Goal: Task Accomplishment & Management: Complete application form

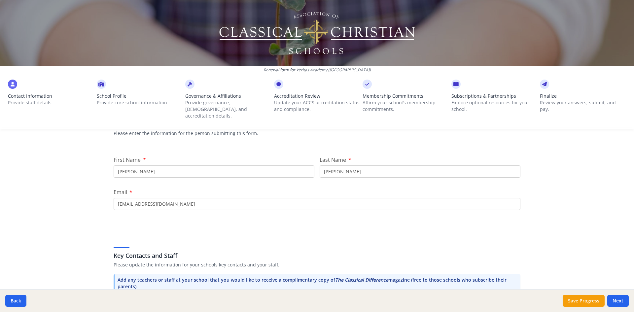
scroll to position [66, 0]
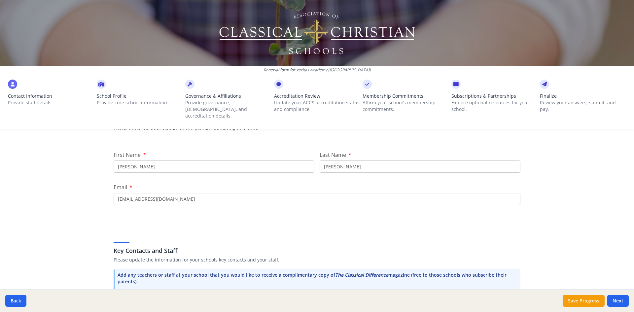
drag, startPoint x: 140, startPoint y: 192, endPoint x: 105, endPoint y: 189, distance: 35.1
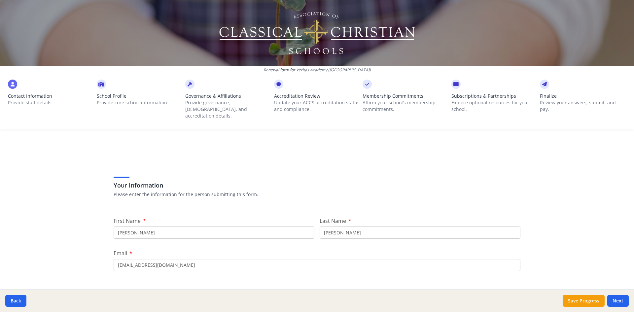
scroll to position [33, 0]
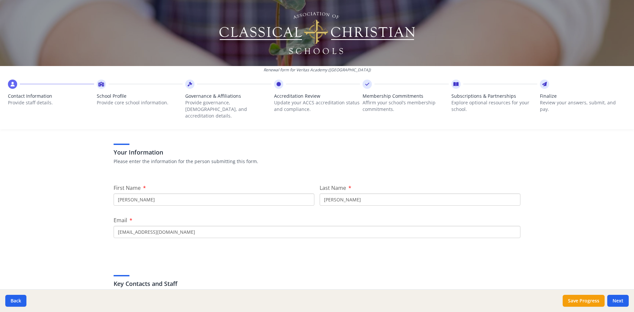
type input "[EMAIL_ADDRESS][DOMAIN_NAME]"
click at [129, 195] on input "[PERSON_NAME]" at bounding box center [214, 200] width 201 height 12
type input "[PERSON_NAME]"
click at [357, 196] on input "[PERSON_NAME]" at bounding box center [420, 200] width 201 height 12
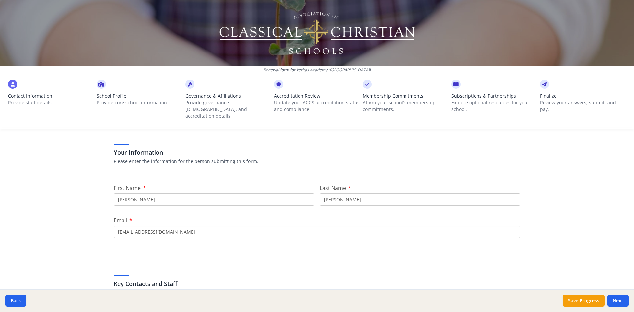
click at [358, 196] on input "[PERSON_NAME]" at bounding box center [420, 200] width 201 height 12
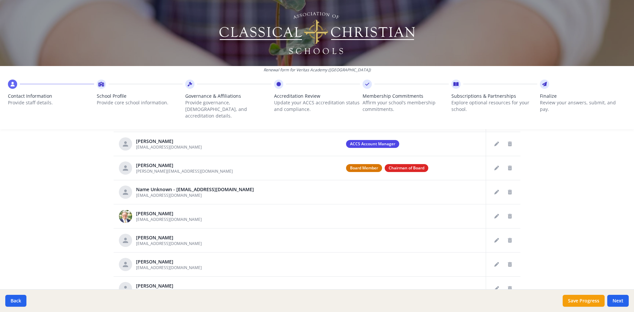
scroll to position [297, 0]
type input "[PERSON_NAME]"
click at [508, 238] on icon "Delete staff" at bounding box center [510, 240] width 4 height 5
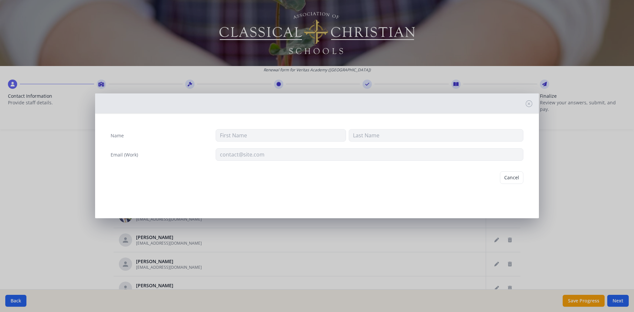
type input "[PERSON_NAME]"
type input "[EMAIL_ADDRESS][DOMAIN_NAME]"
click at [513, 182] on button "Delete" at bounding box center [512, 177] width 23 height 13
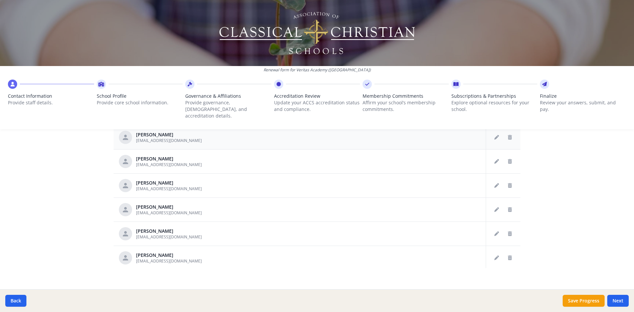
scroll to position [99, 0]
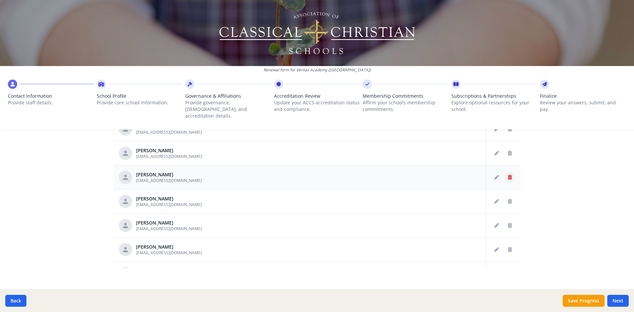
click at [505, 173] on button "Delete staff" at bounding box center [510, 177] width 11 height 11
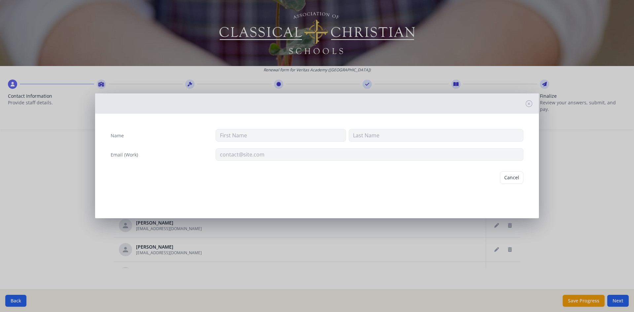
type input "[PERSON_NAME]"
type input "[GEOGRAPHIC_DATA]"
type input "[EMAIL_ADDRESS][DOMAIN_NAME]"
click at [507, 181] on button "Delete" at bounding box center [512, 177] width 23 height 13
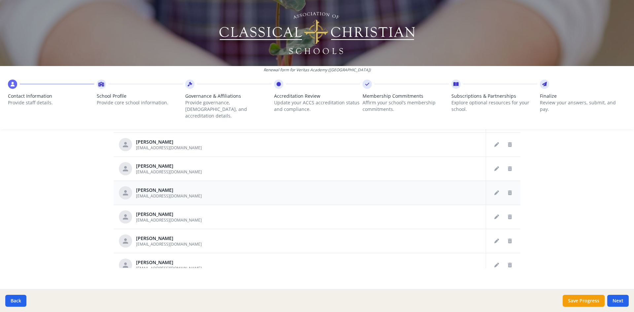
scroll to position [132, 0]
click at [508, 239] on icon "Delete staff" at bounding box center [510, 241] width 4 height 5
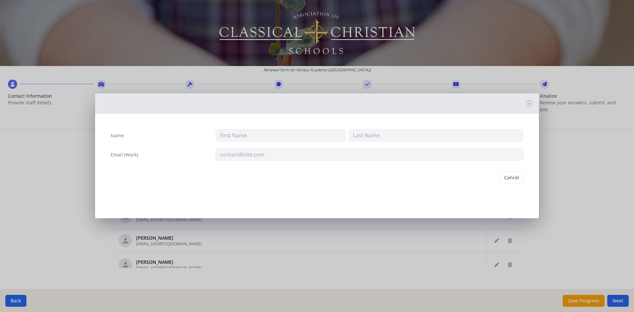
type input "[PERSON_NAME]"
type input "[EMAIL_ADDRESS][DOMAIN_NAME]"
click at [509, 180] on button "Delete" at bounding box center [512, 177] width 23 height 13
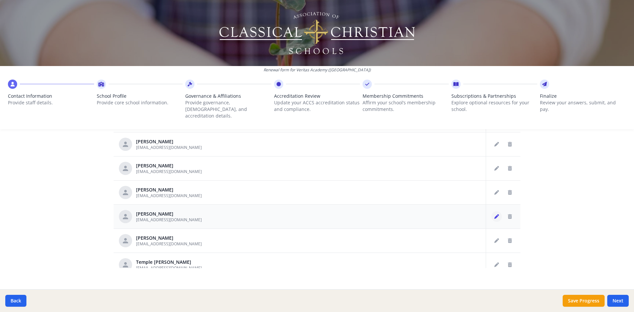
click at [495, 214] on icon "Edit staff" at bounding box center [497, 216] width 5 height 5
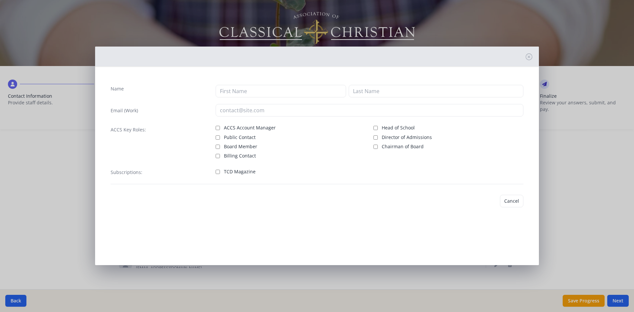
type input "[PERSON_NAME]"
type input "[EMAIL_ADDRESS][DOMAIN_NAME]"
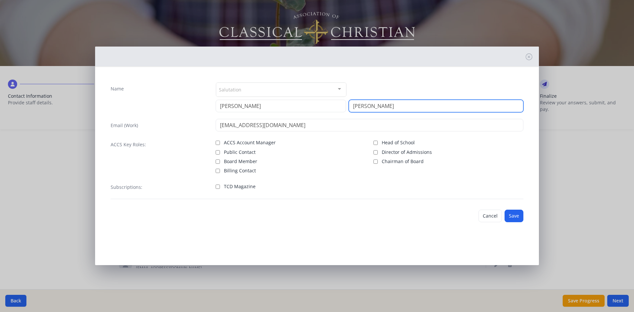
click at [378, 104] on input "[PERSON_NAME]" at bounding box center [436, 106] width 175 height 13
type input "[PERSON_NAME]"
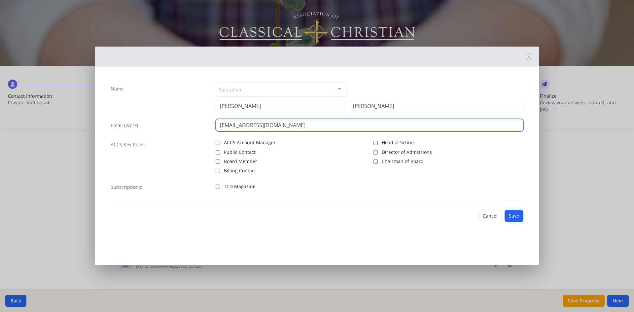
click at [237, 126] on input "[EMAIL_ADDRESS][DOMAIN_NAME]" at bounding box center [370, 125] width 308 height 13
type input "[EMAIL_ADDRESS][DOMAIN_NAME]"
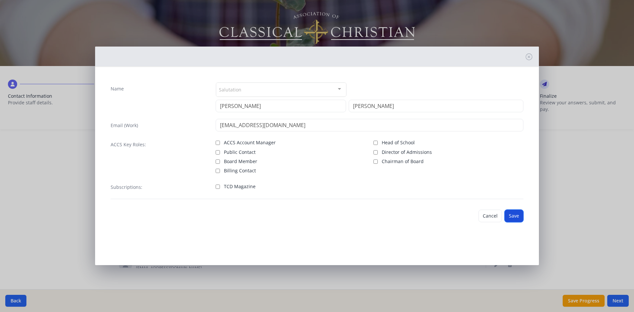
click at [509, 218] on button "Save" at bounding box center [514, 216] width 19 height 13
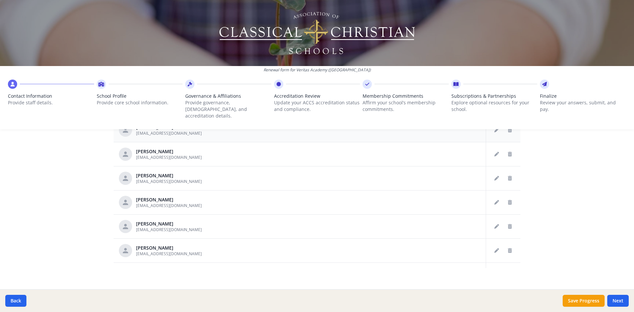
scroll to position [396, 0]
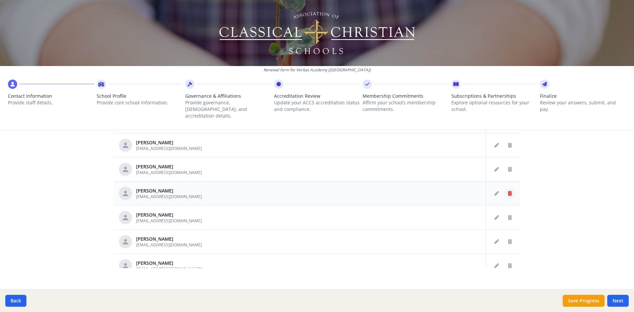
click at [508, 191] on icon "Delete staff" at bounding box center [510, 193] width 4 height 5
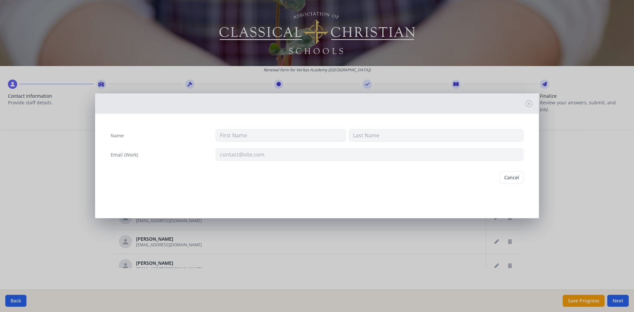
type input "[PERSON_NAME]"
type input "[EMAIL_ADDRESS][DOMAIN_NAME]"
click at [509, 179] on button "Delete" at bounding box center [512, 177] width 23 height 13
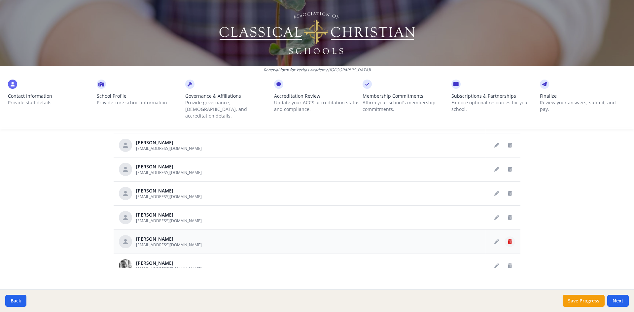
click at [508, 240] on icon "Delete staff" at bounding box center [510, 242] width 4 height 5
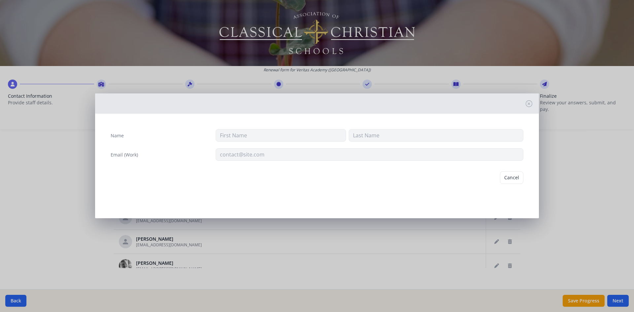
type input "[PERSON_NAME]"
type input "[EMAIL_ADDRESS][DOMAIN_NAME]"
click at [507, 173] on button "Delete" at bounding box center [512, 177] width 23 height 13
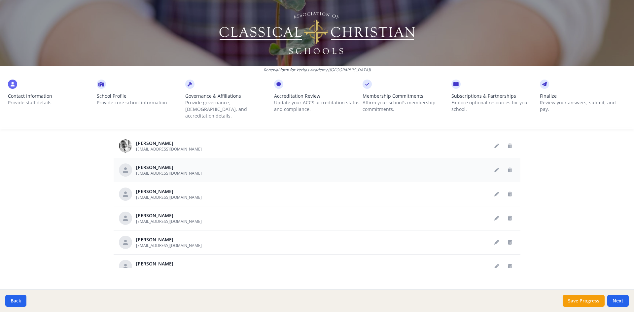
scroll to position [496, 0]
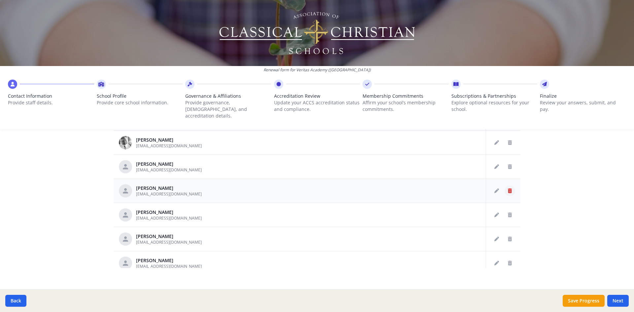
click at [505, 186] on button "Delete staff" at bounding box center [510, 191] width 11 height 11
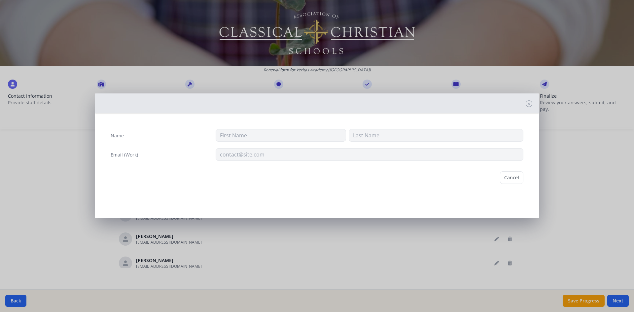
type input "[PERSON_NAME]"
type input "[EMAIL_ADDRESS][DOMAIN_NAME]"
click at [499, 177] on div "Cancel [GEOGRAPHIC_DATA]" at bounding box center [317, 177] width 424 height 23
click at [506, 177] on button "Delete" at bounding box center [512, 177] width 23 height 13
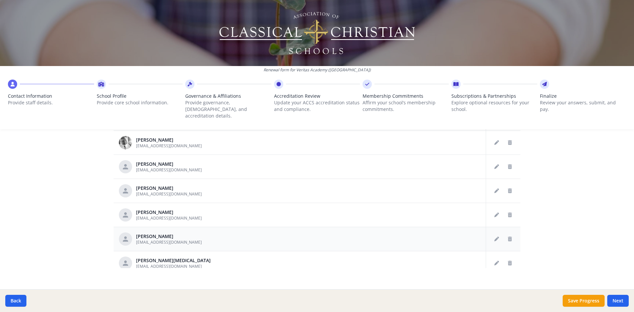
scroll to position [529, 0]
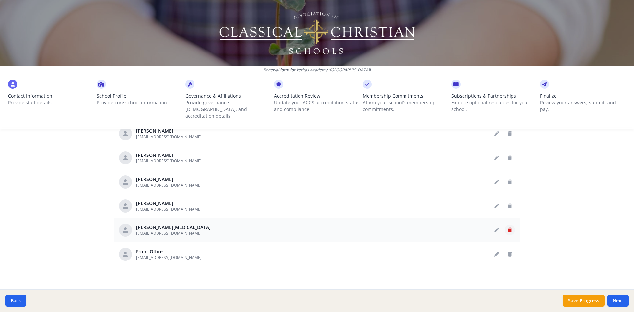
click at [508, 228] on icon "Delete staff" at bounding box center [510, 230] width 4 height 5
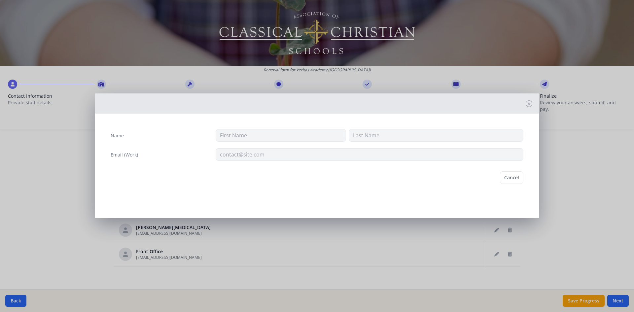
type input "[PERSON_NAME]"
type input "[EMAIL_ADDRESS][DOMAIN_NAME]"
click at [512, 177] on button "Delete" at bounding box center [512, 177] width 23 height 13
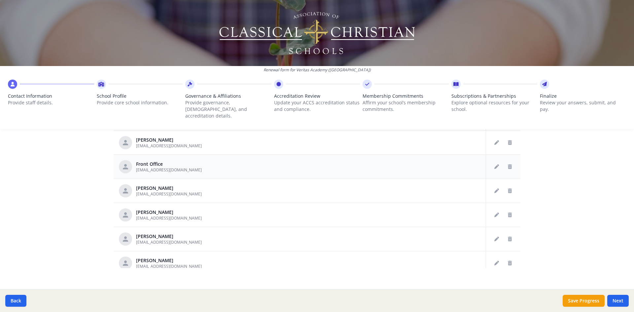
scroll to position [595, 0]
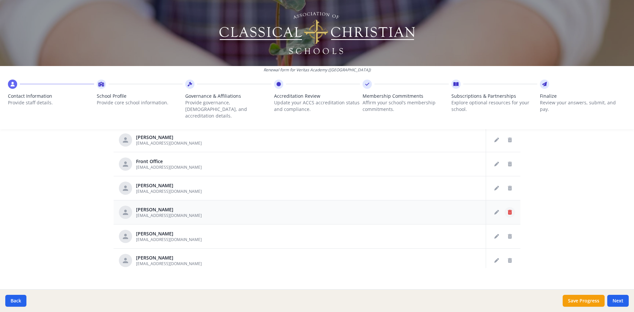
click at [505, 208] on button "Delete staff" at bounding box center [510, 212] width 11 height 11
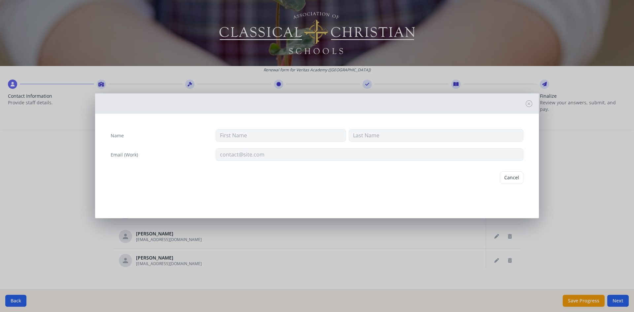
type input "[PERSON_NAME]"
type input "[EMAIL_ADDRESS][DOMAIN_NAME]"
click at [512, 178] on button "Delete" at bounding box center [512, 177] width 23 height 13
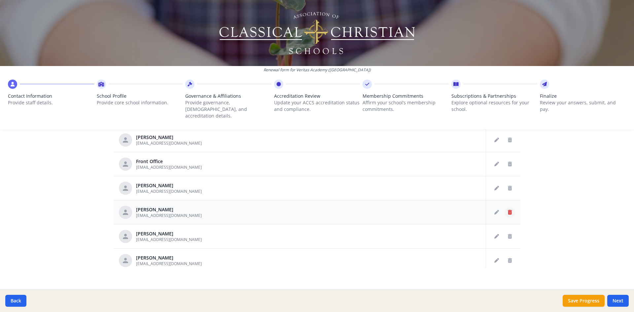
click at [508, 210] on icon "Delete staff" at bounding box center [510, 212] width 4 height 5
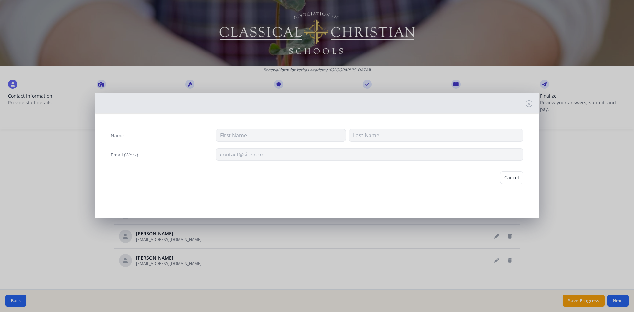
type input "[PERSON_NAME]"
type input "Rush"
type input "[EMAIL_ADDRESS][DOMAIN_NAME]"
click at [512, 178] on button "Delete" at bounding box center [512, 177] width 23 height 13
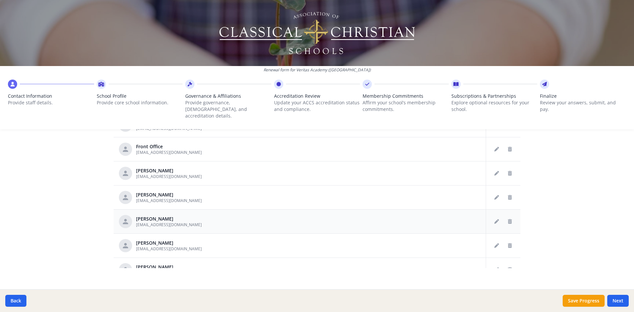
scroll to position [628, 0]
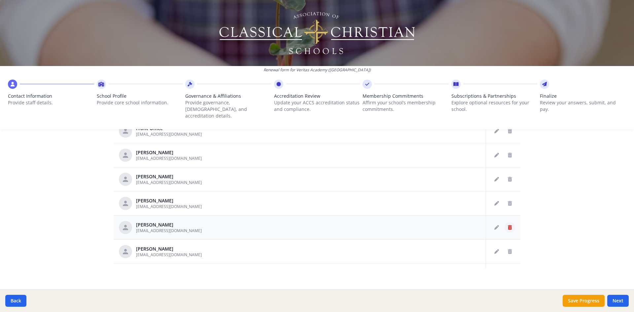
click at [508, 225] on icon "Delete staff" at bounding box center [510, 227] width 4 height 5
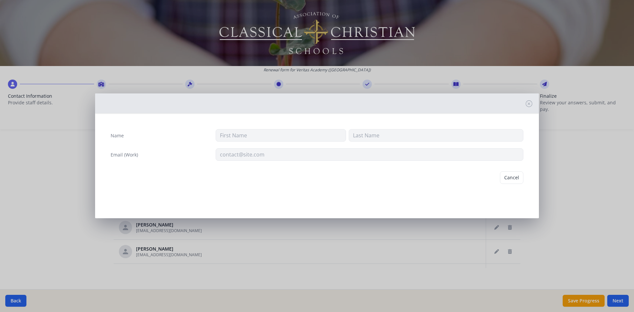
type input "M"
type input "Sparks"
type input "[EMAIL_ADDRESS][DOMAIN_NAME]"
click at [511, 181] on button "Delete" at bounding box center [512, 177] width 23 height 13
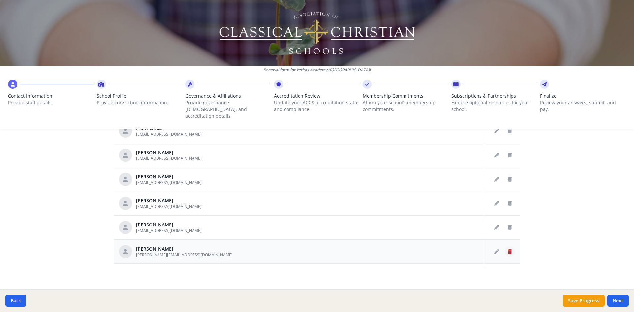
click at [506, 246] on button "Delete staff" at bounding box center [510, 251] width 11 height 11
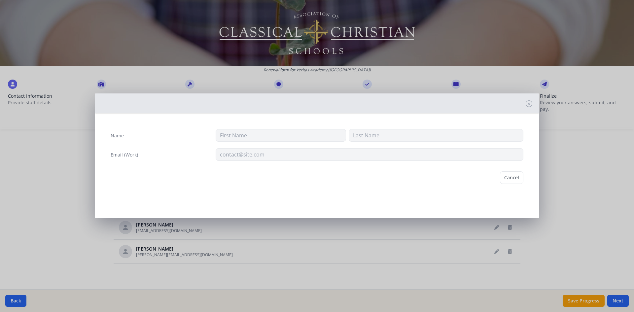
type input "[PERSON_NAME]"
type input "[PERSON_NAME][EMAIL_ADDRESS][DOMAIN_NAME]"
click at [520, 177] on button "Delete" at bounding box center [512, 177] width 23 height 13
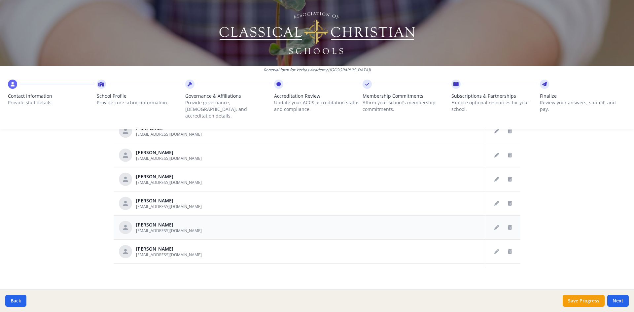
scroll to position [661, 0]
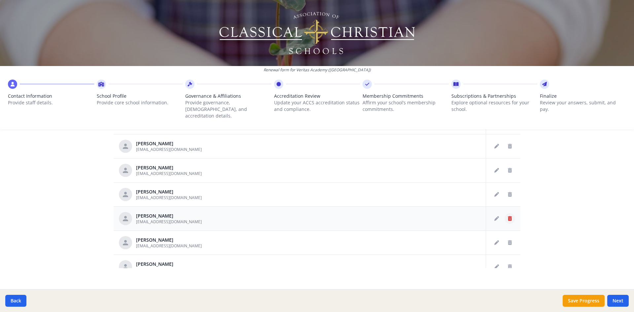
click at [505, 213] on button "Delete staff" at bounding box center [510, 218] width 11 height 11
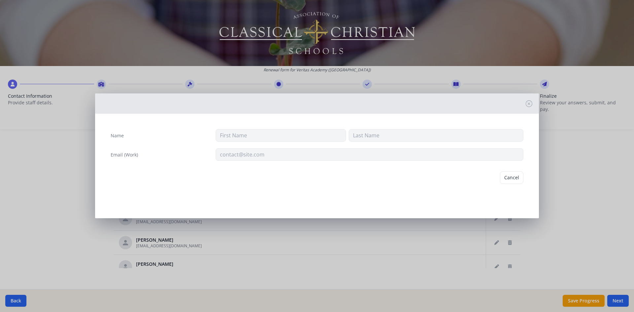
type input "[PERSON_NAME]"
type input "[EMAIL_ADDRESS][DOMAIN_NAME]"
click at [510, 182] on button "Delete" at bounding box center [512, 177] width 23 height 13
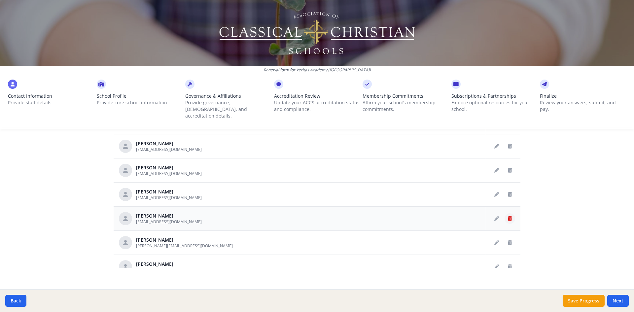
click at [508, 216] on icon "Delete staff" at bounding box center [510, 218] width 4 height 5
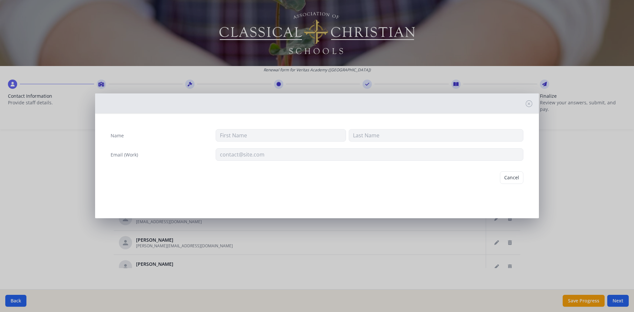
type input "Ginger"
type input "[PERSON_NAME]"
type input "[EMAIL_ADDRESS][DOMAIN_NAME]"
click at [518, 176] on button "Delete" at bounding box center [512, 177] width 23 height 13
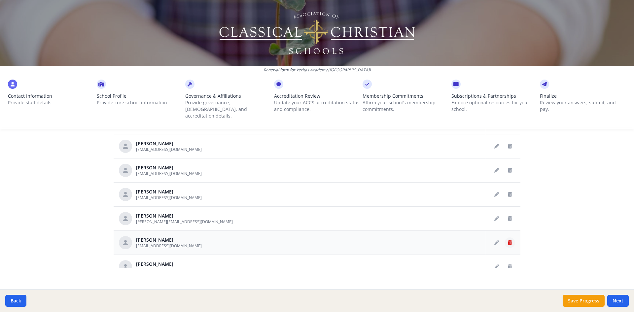
click at [508, 240] on icon "Delete staff" at bounding box center [510, 242] width 4 height 5
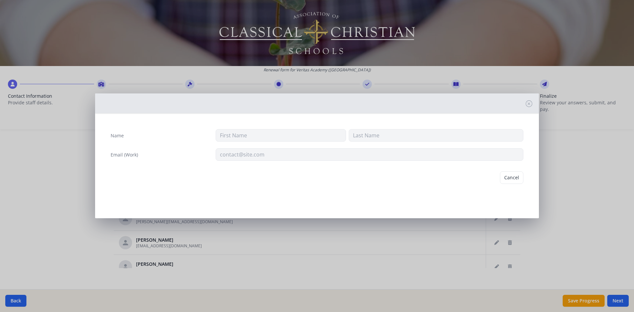
type input "[PERSON_NAME]"
type input "[EMAIL_ADDRESS][DOMAIN_NAME]"
click at [512, 179] on button "Delete" at bounding box center [512, 177] width 23 height 13
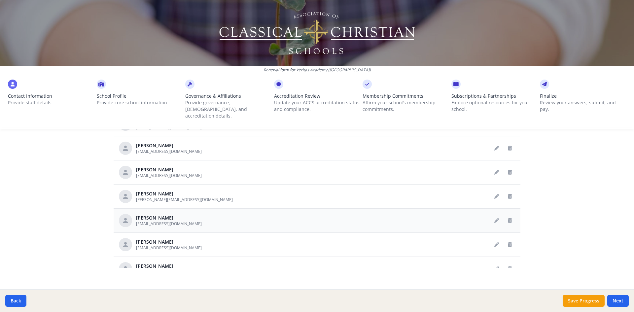
scroll to position [694, 0]
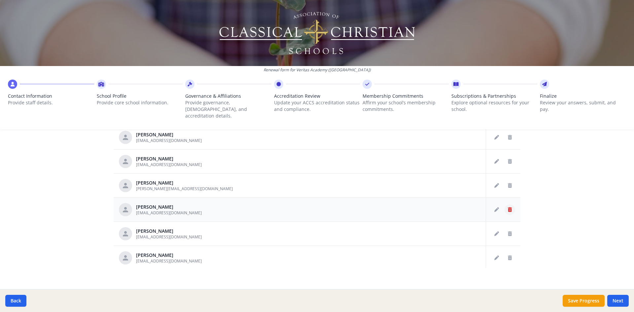
click at [508, 207] on icon "Delete staff" at bounding box center [510, 209] width 4 height 5
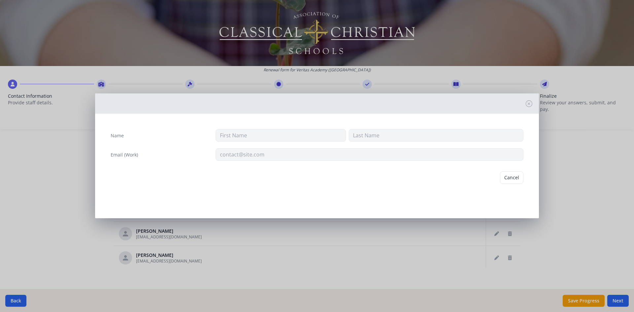
type input "[PERSON_NAME]"
type input "[EMAIL_ADDRESS][DOMAIN_NAME]"
click at [506, 176] on button "Delete" at bounding box center [512, 177] width 23 height 13
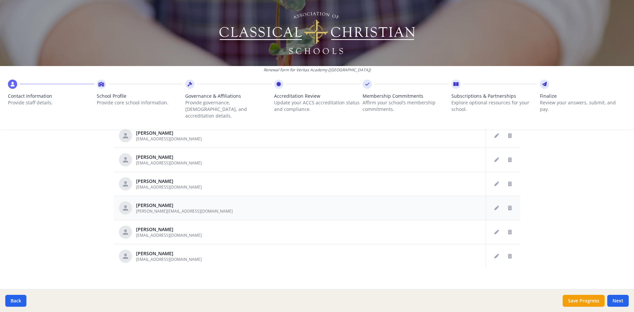
scroll to position [671, 0]
click at [508, 230] on icon "Delete staff" at bounding box center [510, 232] width 4 height 5
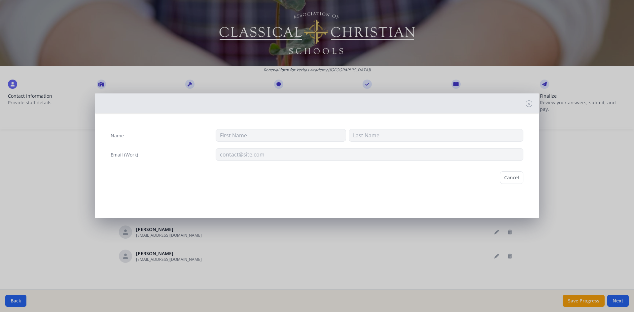
type input "[PERSON_NAME]"
type input "Winks"
type input "[EMAIL_ADDRESS][DOMAIN_NAME]"
click at [511, 178] on button "Delete" at bounding box center [512, 177] width 23 height 13
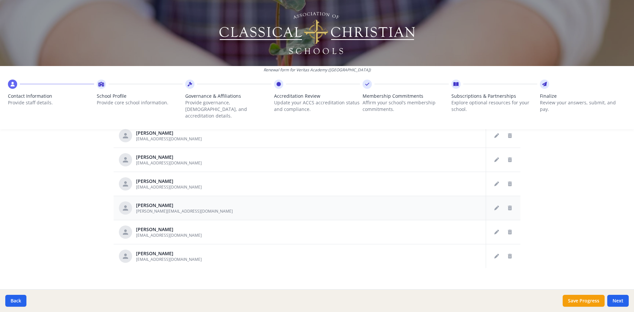
scroll to position [647, 0]
click at [505, 251] on button "Delete staff" at bounding box center [510, 256] width 11 height 11
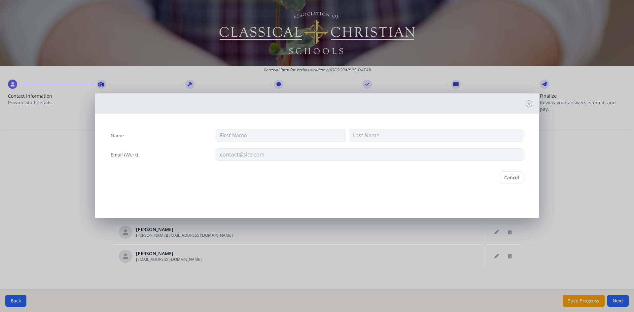
type input "[PERSON_NAME]"
type input "Wood"
type input "[EMAIL_ADDRESS][DOMAIN_NAME]"
click at [512, 176] on button "Delete" at bounding box center [512, 177] width 23 height 13
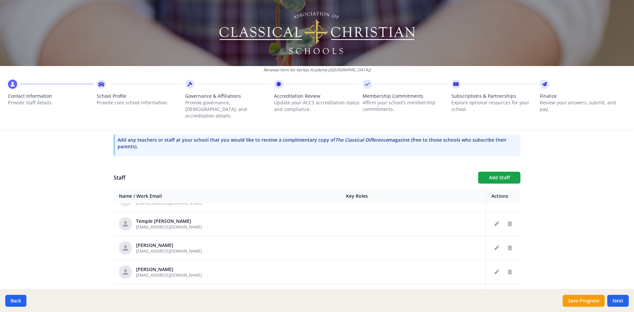
scroll to position [297, 0]
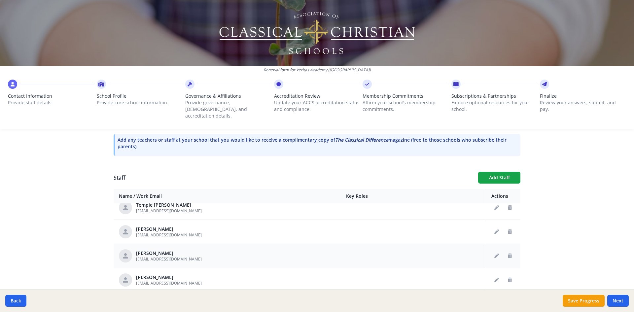
click at [216, 250] on div "[PERSON_NAME] [EMAIL_ADDRESS][DOMAIN_NAME]" at bounding box center [227, 255] width 217 height 13
click at [495, 254] on icon "Edit staff" at bounding box center [497, 256] width 5 height 5
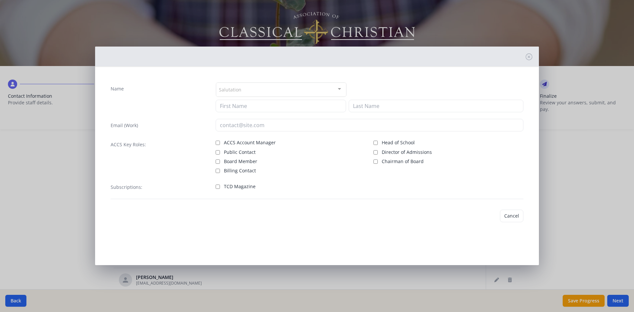
type input "[PERSON_NAME]"
type input "[EMAIL_ADDRESS][DOMAIN_NAME]"
click at [517, 216] on button "Save" at bounding box center [514, 216] width 19 height 13
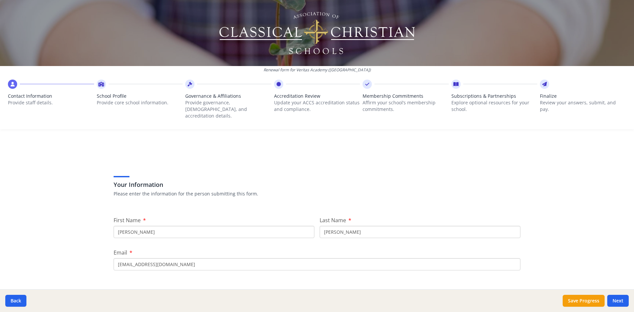
scroll to position [0, 0]
click at [615, 299] on button "Next" at bounding box center [618, 301] width 21 height 12
type input "[PHONE_NUMBER]"
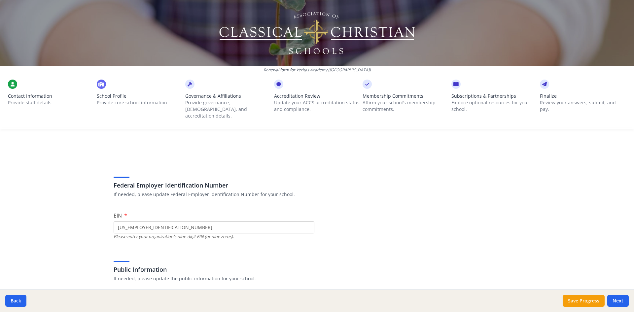
click at [136, 221] on input "[US_EMPLOYER_IDENTIFICATION_NUMBER]" at bounding box center [214, 227] width 201 height 12
click at [116, 221] on input "[US_EMPLOYER_IDENTIFICATION_NUMBER]" at bounding box center [214, 227] width 201 height 12
paste input "[US_EMPLOYER_IDENTIFICATION_NUMBER]"
type input "[US_EMPLOYER_IDENTIFICATION_NUMBER]"
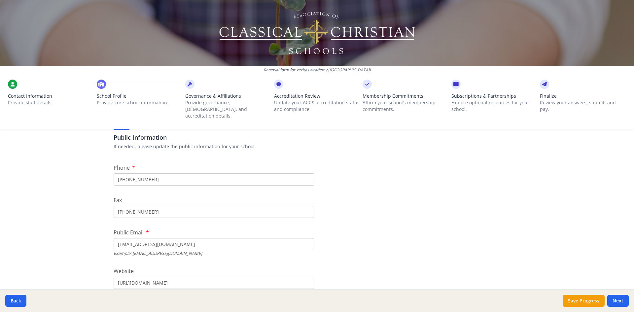
scroll to position [165, 0]
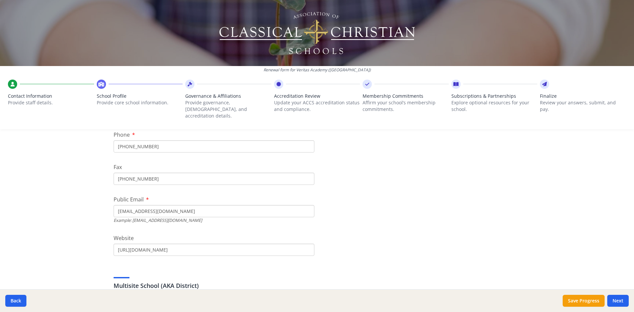
drag, startPoint x: 149, startPoint y: 172, endPoint x: 89, endPoint y: 176, distance: 60.2
click at [89, 176] on div "Renewal form for Veritas Academy ([GEOGRAPHIC_DATA]) Contact Information Provid…" at bounding box center [317, 156] width 634 height 312
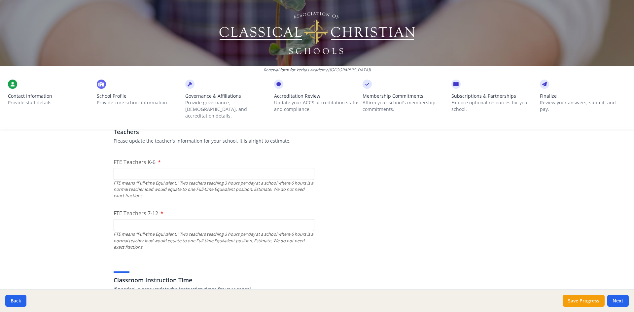
scroll to position [396, 0]
click at [123, 169] on input "FTE Teachers K-6" at bounding box center [214, 173] width 201 height 12
click at [139, 219] on input "FTE Teachers 7-12" at bounding box center [214, 225] width 201 height 12
click at [125, 167] on input "10" at bounding box center [214, 173] width 201 height 12
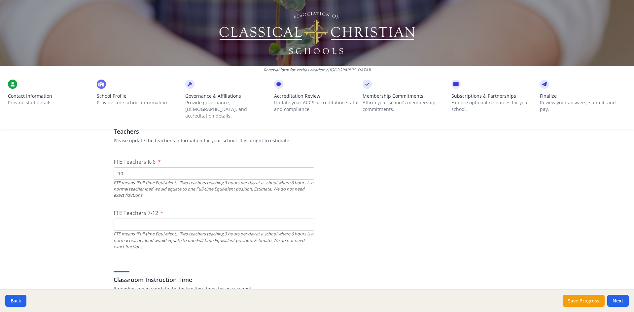
drag, startPoint x: 124, startPoint y: 167, endPoint x: 108, endPoint y: 167, distance: 16.2
type input "9"
click at [137, 222] on input "FTE Teachers 7-12" at bounding box center [214, 225] width 201 height 12
click at [273, 219] on input "FTE Teachers 7-12" at bounding box center [214, 225] width 201 height 12
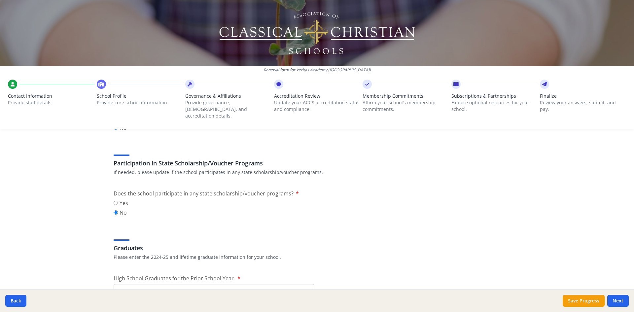
scroll to position [826, 0]
type input "10"
click at [114, 201] on input "Yes" at bounding box center [116, 203] width 4 height 4
radio input "true"
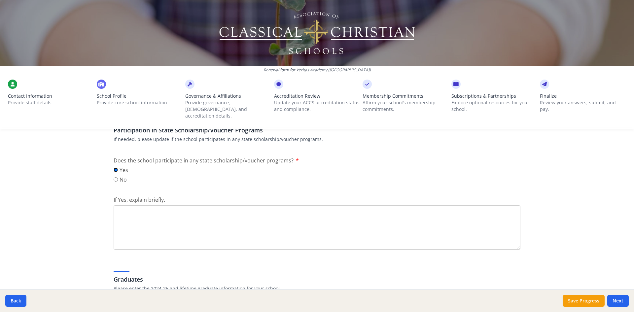
scroll to position [859, 0]
click at [133, 219] on textarea "If Yes, explain briefly." at bounding box center [317, 227] width 407 height 44
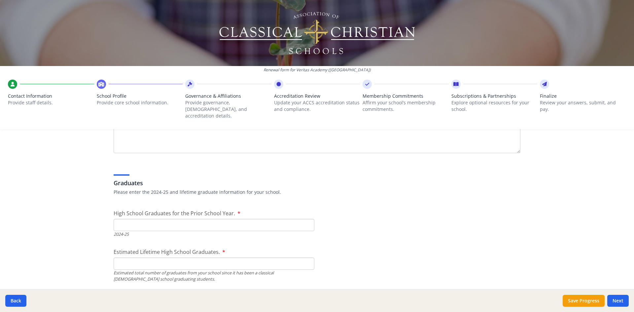
scroll to position [958, 0]
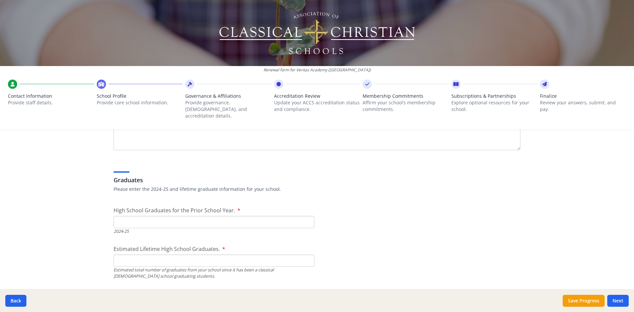
type textarea "[US_STATE] Promise"
click at [129, 216] on input "High School Graduates for the Prior School Year." at bounding box center [214, 222] width 201 height 12
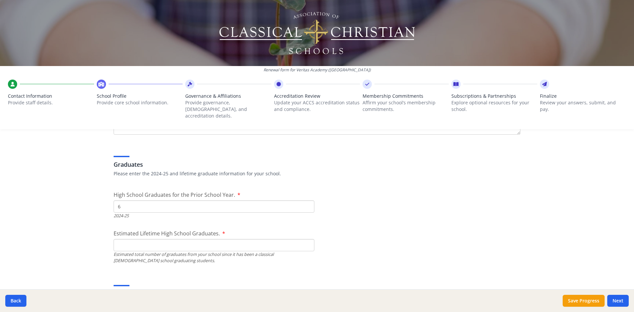
scroll to position [991, 0]
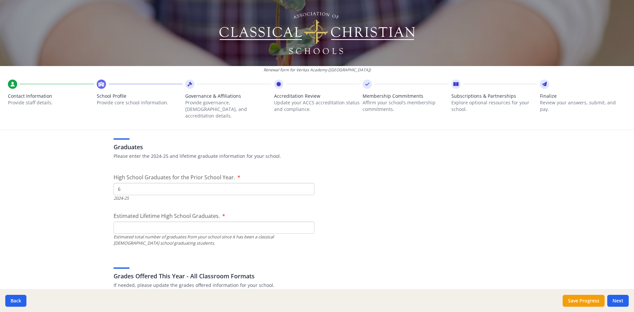
type input "6"
click at [128, 226] on input "Estimated Lifetime High School Graduates." at bounding box center [214, 228] width 201 height 12
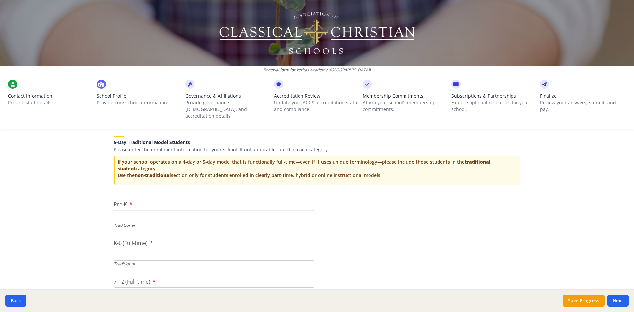
scroll to position [1387, 0]
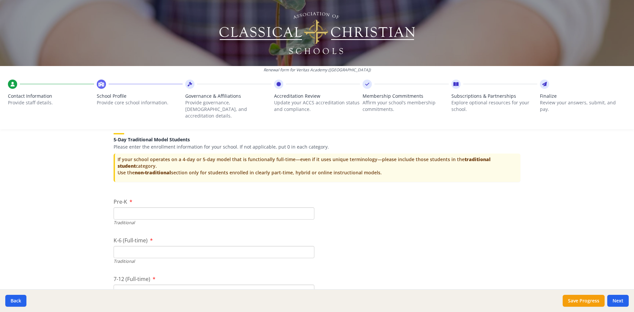
type input "135"
click at [132, 207] on input "Pre-K" at bounding box center [214, 213] width 201 height 12
type input "9"
click at [176, 248] on input "K-6 (Full-time)" at bounding box center [214, 252] width 201 height 12
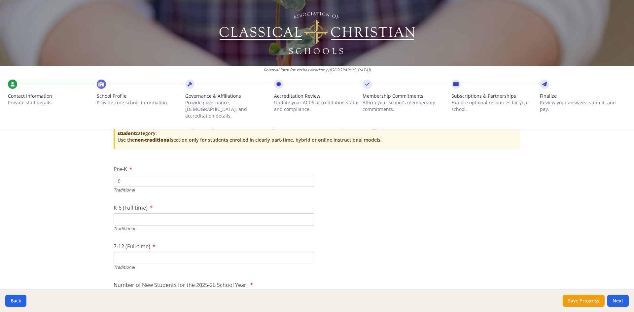
scroll to position [1420, 0]
type input "96"
click at [162, 252] on input "7-12 (Full-time)" at bounding box center [214, 258] width 201 height 12
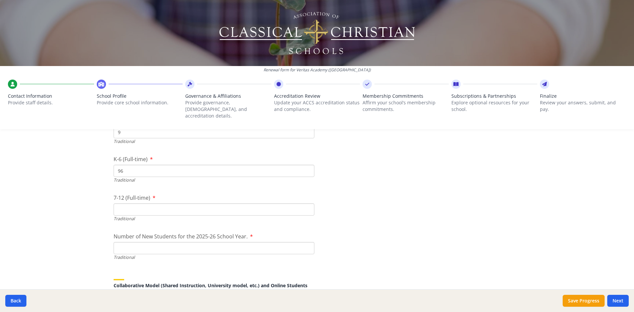
scroll to position [1487, 0]
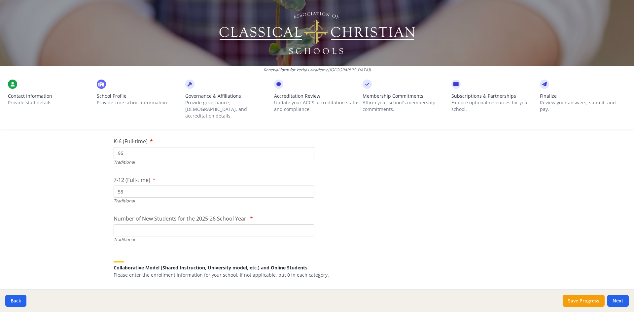
type input "58"
click at [134, 224] on input "Number of New Students for the 2025-26 School Year." at bounding box center [214, 230] width 201 height 12
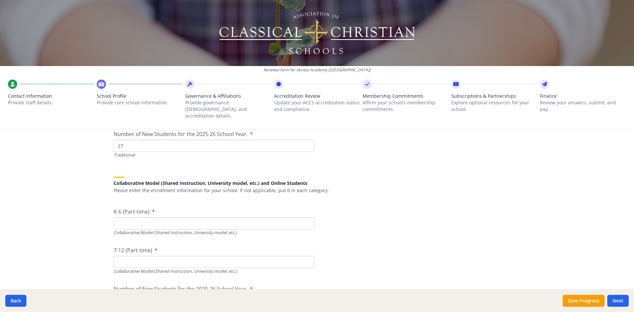
scroll to position [1586, 0]
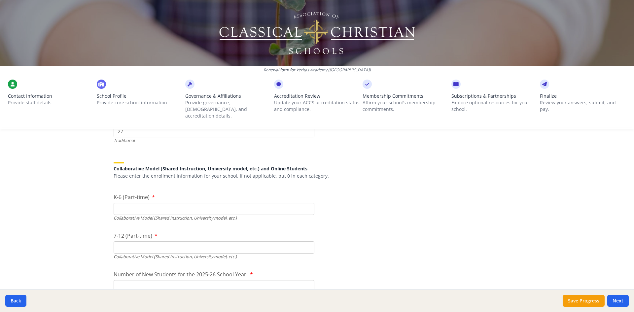
type input "27"
click at [125, 204] on input "K-6 (Part-time)" at bounding box center [214, 209] width 201 height 12
type input "0"
click at [135, 244] on input "7-12 (Part-time)" at bounding box center [214, 247] width 201 height 12
type input "0"
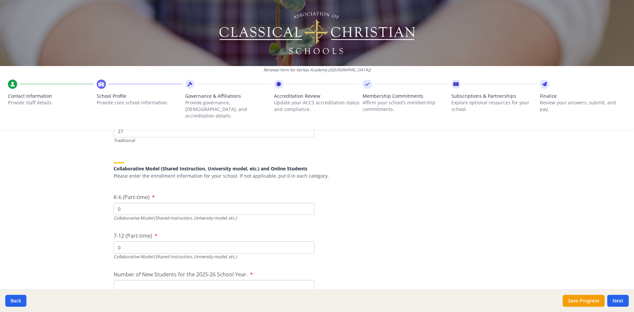
click at [125, 137] on input "Number of New Students for the 2025-26 School Year." at bounding box center [214, 131] width 201 height 12
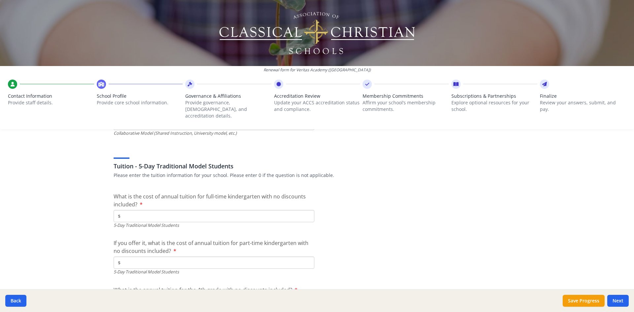
scroll to position [1751, 0]
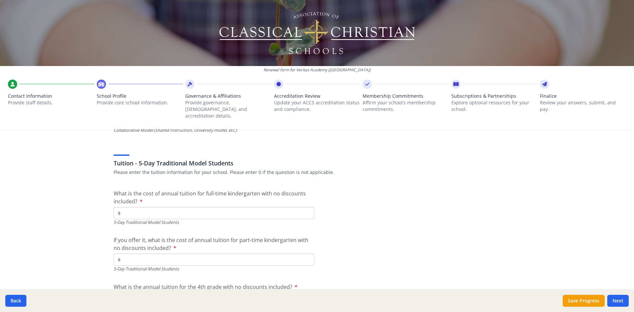
type input "0"
click at [146, 207] on input "$" at bounding box center [214, 213] width 201 height 12
type input "$6 434"
click at [125, 254] on input "$" at bounding box center [214, 260] width 201 height 12
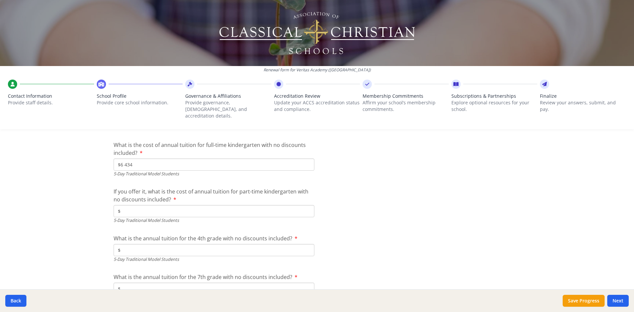
scroll to position [1817, 0]
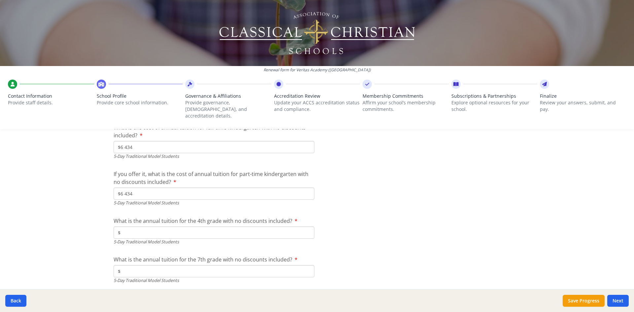
type input "$6 434"
click at [137, 227] on input "$" at bounding box center [214, 233] width 201 height 12
type input "$9 360"
click at [127, 266] on input "$" at bounding box center [214, 271] width 201 height 12
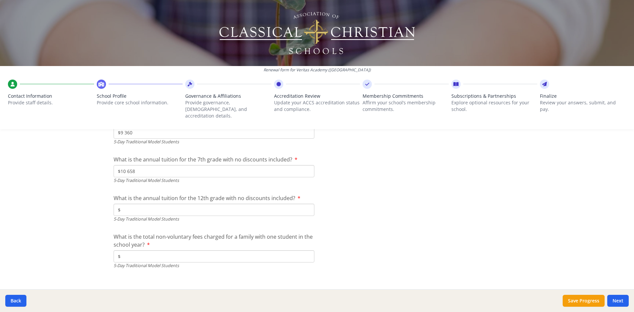
scroll to position [1916, 0]
type input "$10 658"
click at [144, 205] on input "$" at bounding box center [214, 211] width 201 height 12
type input "$10 658"
click at [130, 251] on input "$" at bounding box center [214, 257] width 201 height 12
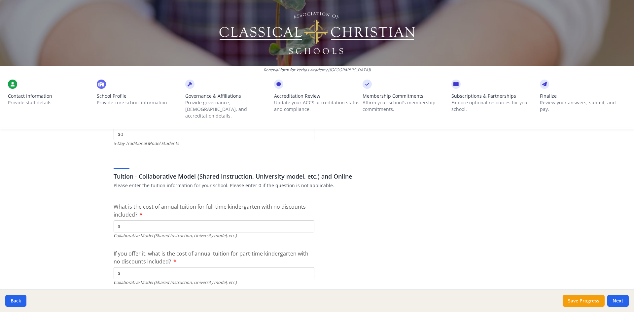
scroll to position [2048, 0]
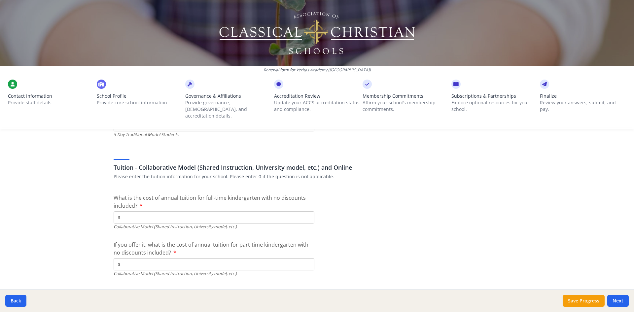
type input "$0"
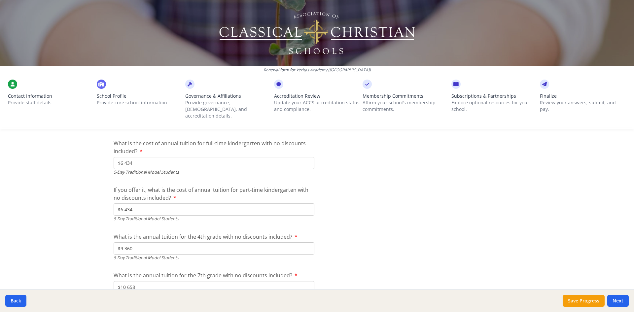
scroll to position [1784, 0]
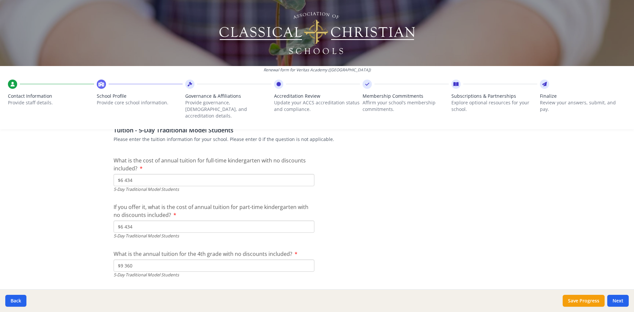
click at [135, 225] on input "$6 434" at bounding box center [214, 227] width 201 height 12
click at [135, 224] on input "$6 434" at bounding box center [214, 227] width 201 height 12
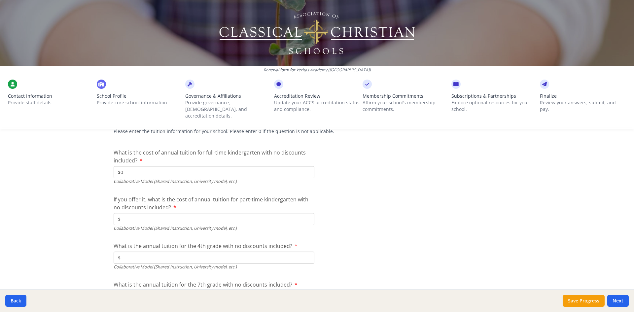
scroll to position [2081, 0]
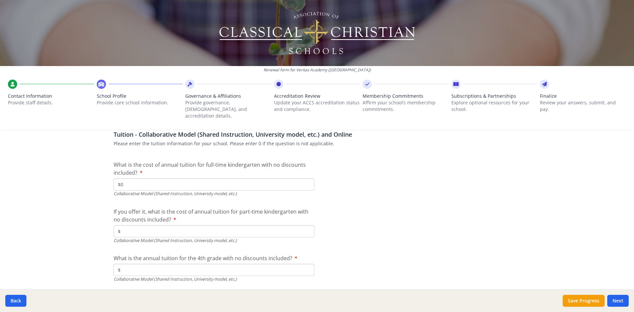
type input "$0"
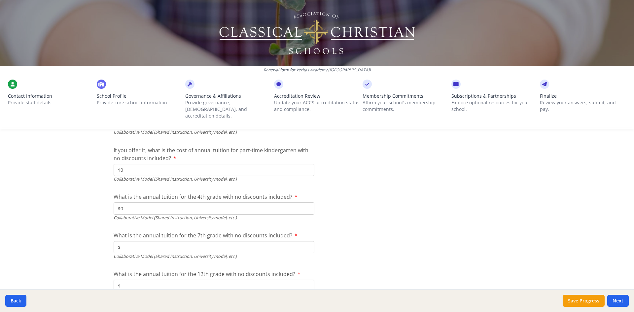
scroll to position [2147, 0]
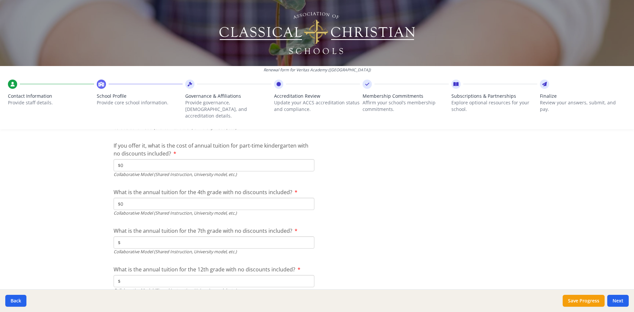
type input "$0"
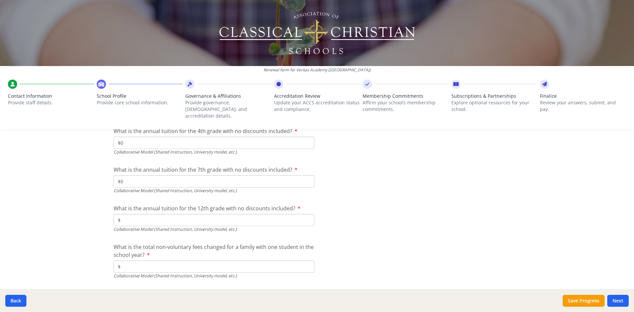
scroll to position [2213, 0]
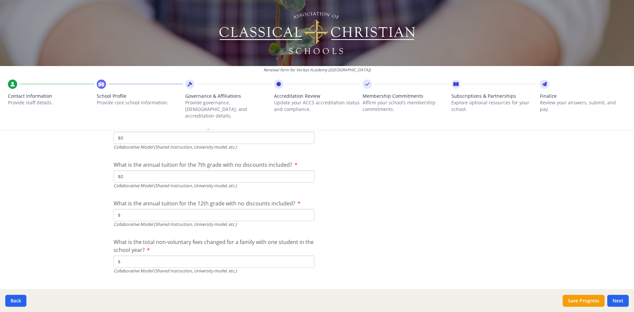
type input "$0"
click at [122, 268] on div "Collaborative Model (Shared Instruction, University model, etc.)" at bounding box center [214, 271] width 201 height 6
click at [124, 256] on input "$" at bounding box center [214, 262] width 201 height 12
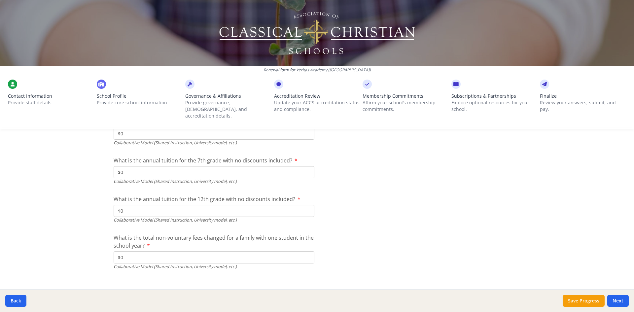
scroll to position [2220, 0]
type input "$0"
click at [616, 300] on button "Next" at bounding box center [618, 301] width 21 height 12
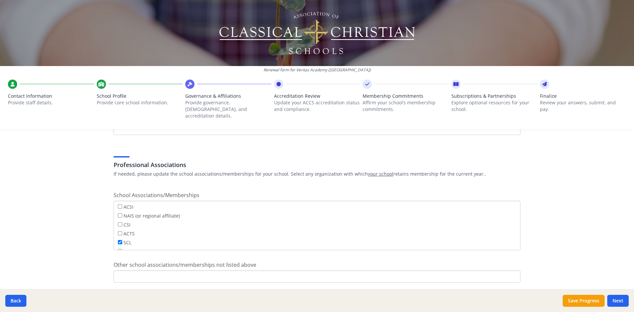
scroll to position [381, 0]
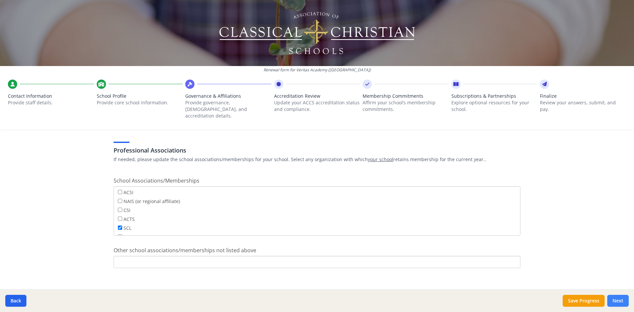
click at [614, 301] on button "Next" at bounding box center [618, 301] width 21 height 12
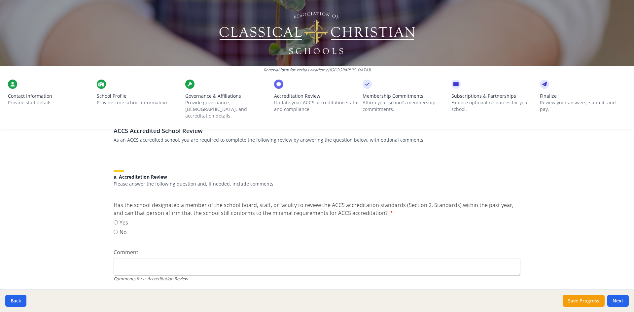
scroll to position [66, 0]
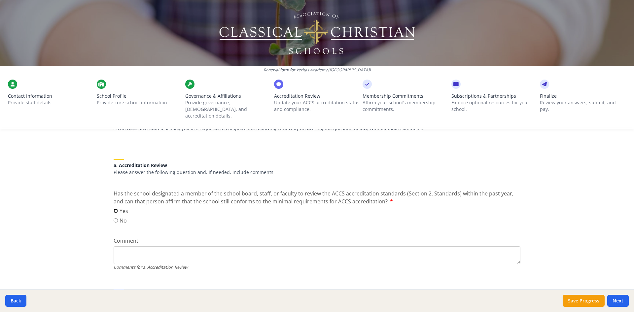
click at [114, 209] on input "Yes" at bounding box center [116, 211] width 4 height 4
radio input "true"
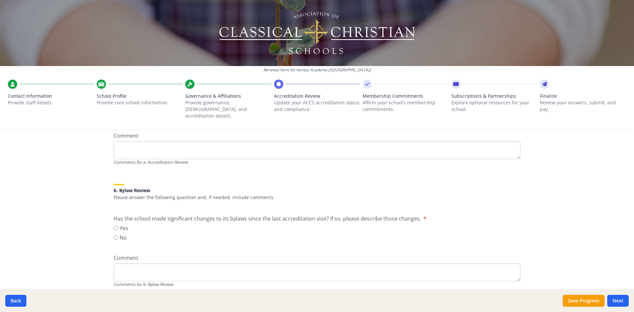
scroll to position [198, 0]
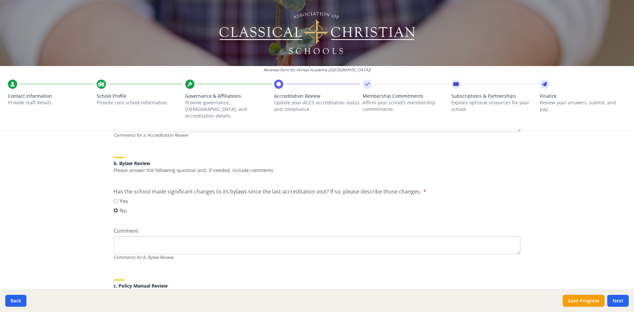
click at [114, 208] on input "No" at bounding box center [116, 210] width 4 height 4
radio input "true"
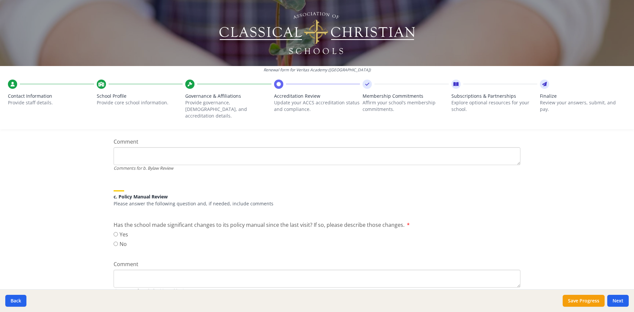
scroll to position [297, 0]
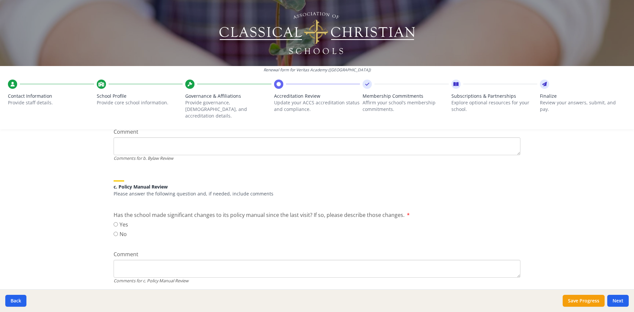
click at [114, 232] on input "No" at bounding box center [116, 234] width 4 height 4
radio input "true"
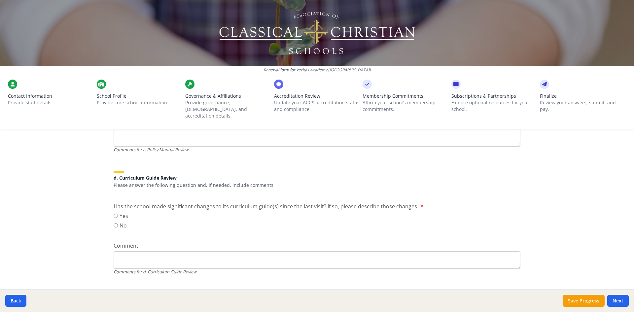
scroll to position [429, 0]
click at [114, 222] on input "No" at bounding box center [116, 224] width 4 height 4
radio input "true"
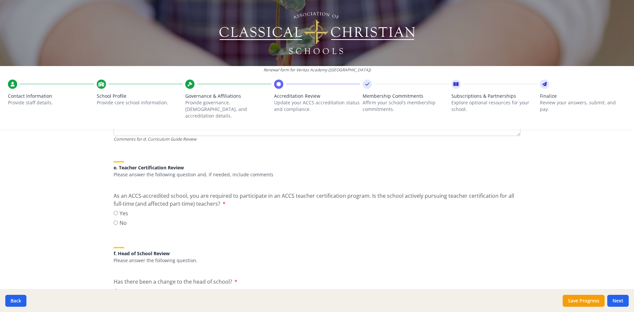
scroll to position [562, 0]
click at [114, 211] on input "Yes" at bounding box center [116, 213] width 4 height 4
radio input "true"
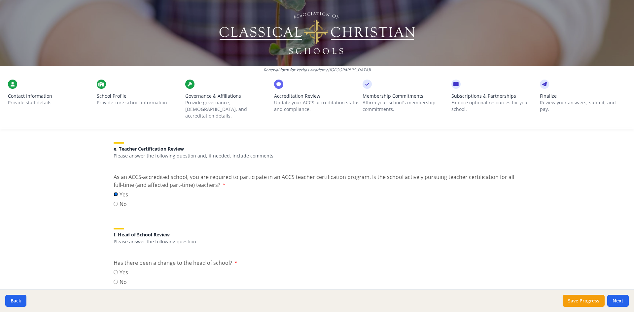
scroll to position [595, 0]
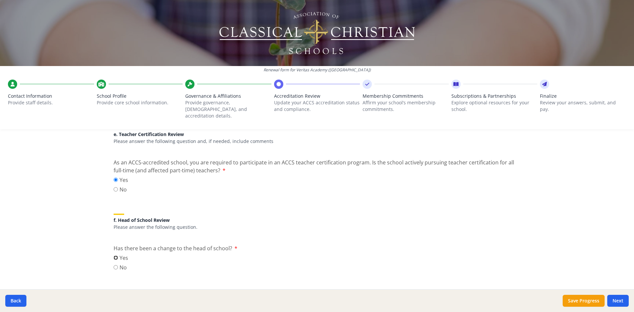
click at [115, 256] on input "Yes" at bounding box center [116, 258] width 4 height 4
radio input "true"
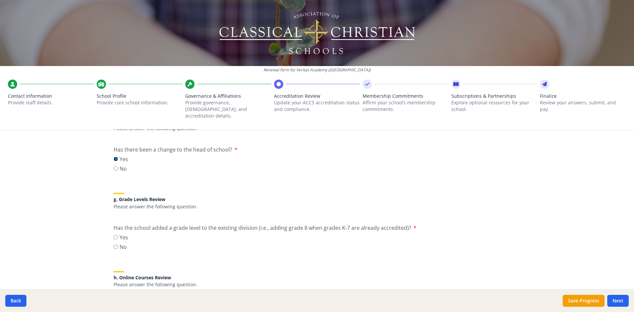
scroll to position [694, 0]
click at [114, 244] on input "No" at bounding box center [116, 246] width 4 height 4
radio input "true"
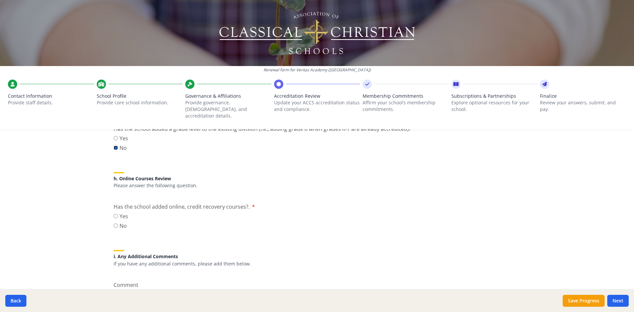
scroll to position [793, 0]
click at [114, 223] on input "No" at bounding box center [116, 225] width 4 height 4
radio input "true"
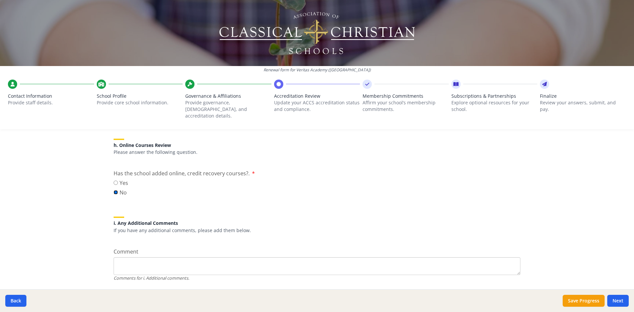
scroll to position [839, 0]
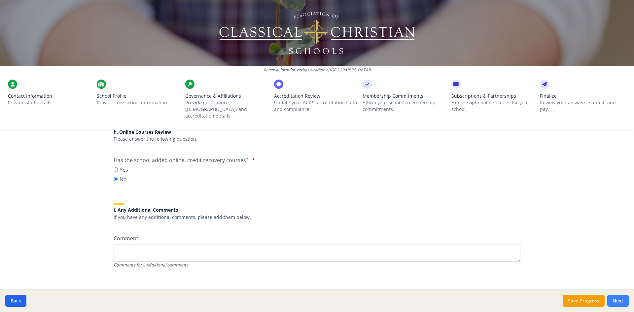
click at [619, 300] on button "Next" at bounding box center [618, 301] width 21 height 12
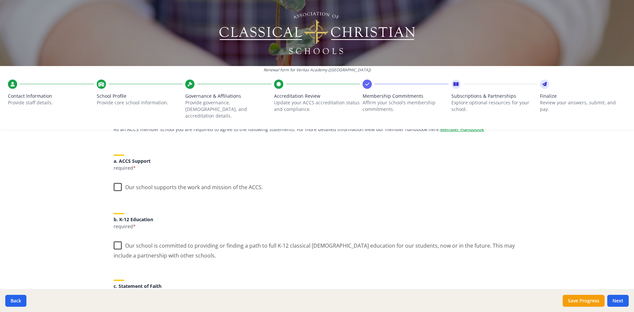
scroll to position [66, 0]
click at [116, 180] on label "Our school supports the work and mission of the ACCS." at bounding box center [188, 185] width 149 height 14
click at [0, 0] on input "Our school supports the work and mission of the ACCS." at bounding box center [0, 0] width 0 height 0
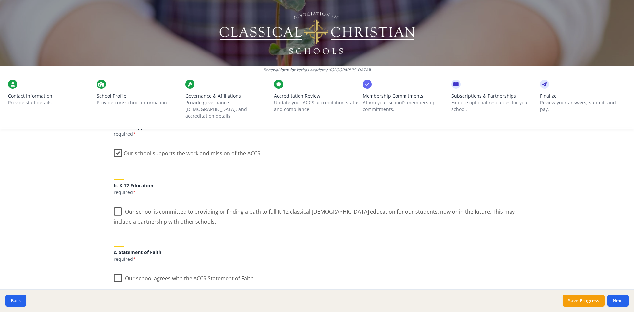
click at [114, 206] on label "Our school is committed to providing or finding a path to full K-12 classical […" at bounding box center [317, 214] width 407 height 22
click at [0, 0] on input "Our school is committed to providing or finding a path to full K-12 classical […" at bounding box center [0, 0] width 0 height 0
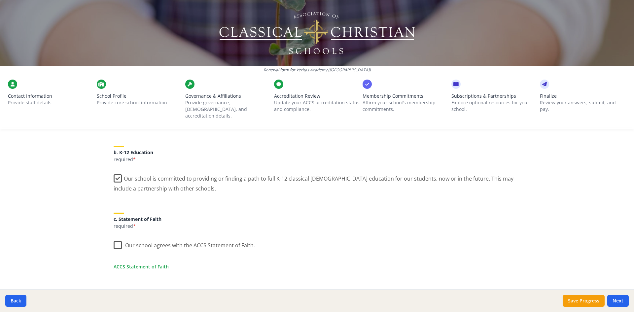
scroll to position [165, 0]
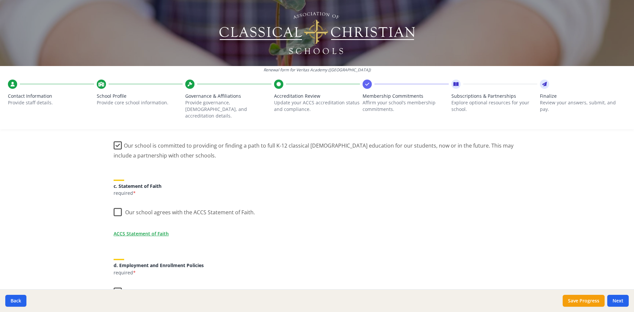
click at [116, 210] on label "Our school agrees with the ACCS Statement of Faith." at bounding box center [184, 211] width 141 height 14
click at [0, 0] on input "Our school agrees with the ACCS Statement of Faith." at bounding box center [0, 0] width 0 height 0
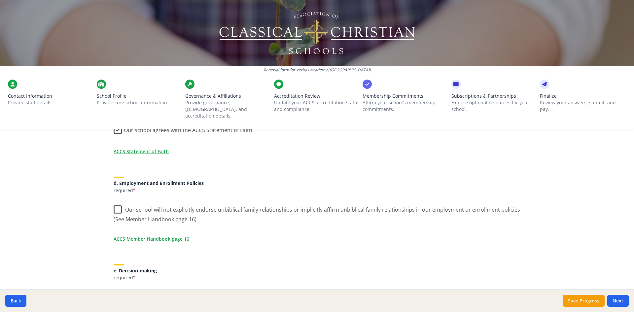
scroll to position [264, 0]
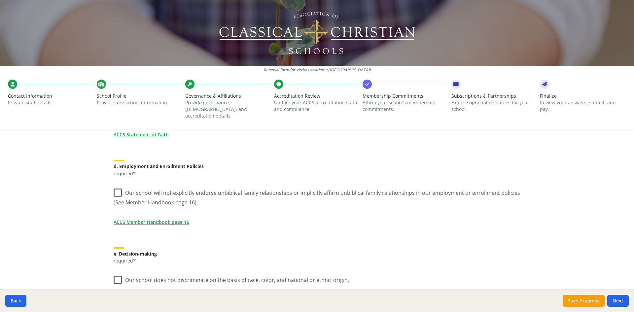
click at [115, 186] on label "Our school will not explicitly endorse unbiblical family relationships or impli…" at bounding box center [317, 195] width 407 height 22
click at [0, 0] on input "Our school will not explicitly endorse unbiblical family relationships or impli…" at bounding box center [0, 0] width 0 height 0
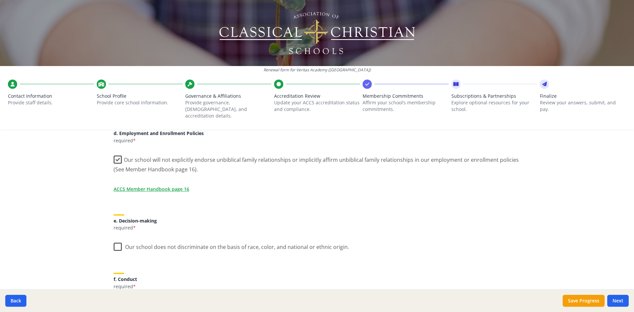
click at [115, 239] on label "Our school does not discriminate on the basis of race, color, and national or e…" at bounding box center [232, 246] width 236 height 14
click at [0, 0] on input "Our school does not discriminate on the basis of race, color, and national or e…" at bounding box center [0, 0] width 0 height 0
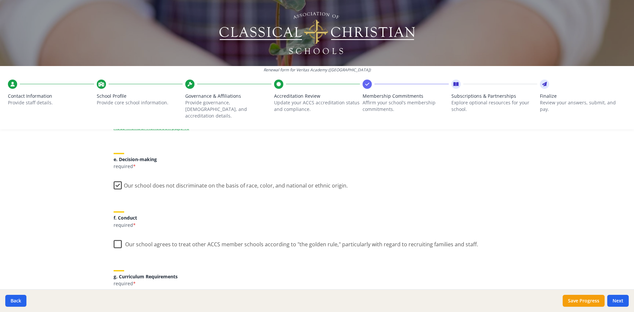
scroll to position [363, 0]
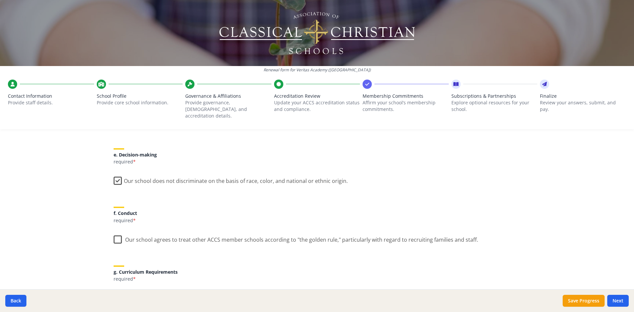
click at [117, 233] on label "Our school agrees to treat other ACCS member schools according to "the golden r…" at bounding box center [296, 238] width 365 height 14
click at [0, 0] on input "Our school agrees to treat other ACCS member schools according to "the golden r…" at bounding box center [0, 0] width 0 height 0
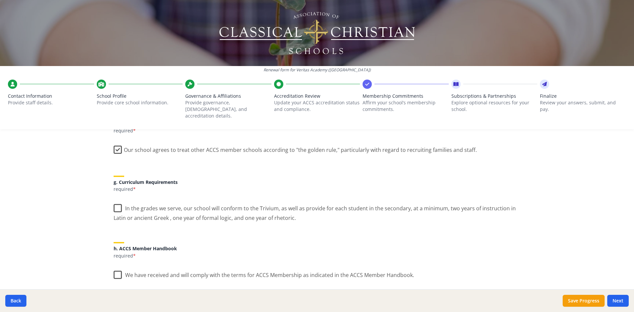
scroll to position [462, 0]
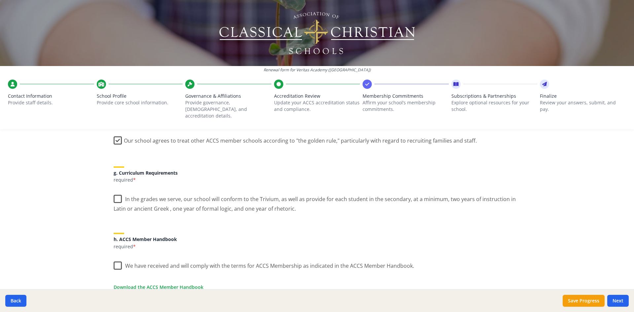
click at [116, 191] on label "In the grades we serve, our school will conform to the Trivium, as well as prov…" at bounding box center [317, 202] width 407 height 22
click at [0, 0] on input "In the grades we serve, our school will conform to the Trivium, as well as prov…" at bounding box center [0, 0] width 0 height 0
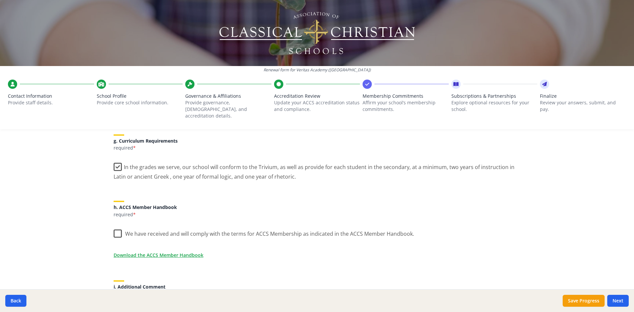
scroll to position [496, 0]
click at [117, 227] on label "We have received and will comply with the terms for ACCS Membership as indicate…" at bounding box center [264, 231] width 301 height 14
click at [0, 0] on input "We have received and will comply with the terms for ACCS Membership as indicate…" at bounding box center [0, 0] width 0 height 0
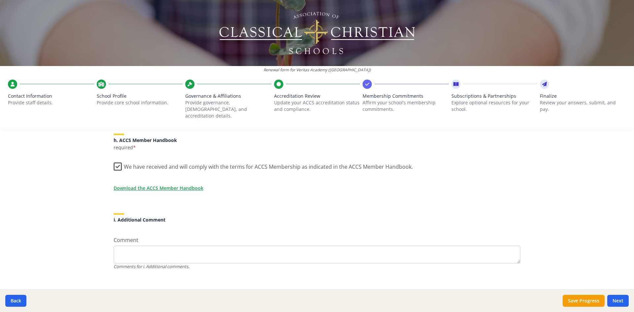
scroll to position [564, 0]
click at [610, 299] on button "Next" at bounding box center [618, 301] width 21 height 12
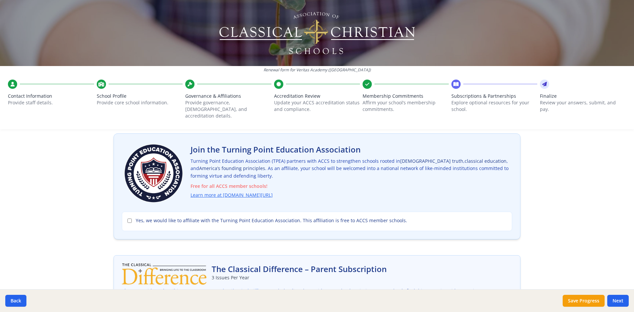
scroll to position [33, 0]
click at [128, 218] on input "Yes, we would like to affiliate with the Turning Point Education Association. T…" at bounding box center [130, 220] width 4 height 4
checkbox input "true"
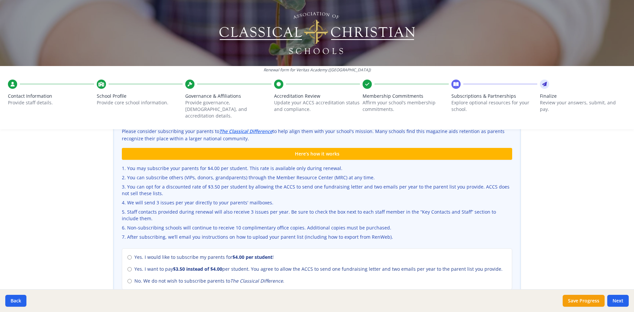
scroll to position [198, 0]
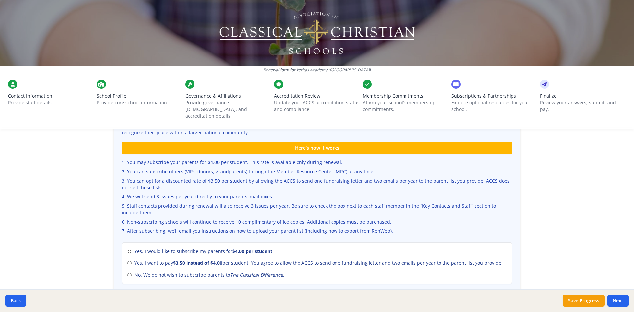
click at [128, 249] on input "Yes. I would like to subscribe my parents for $4.00 per student !" at bounding box center [130, 251] width 4 height 4
radio input "true"
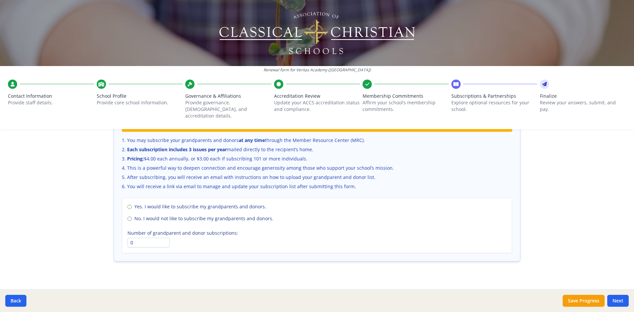
scroll to position [443, 0]
click at [609, 298] on button "Next" at bounding box center [618, 301] width 21 height 12
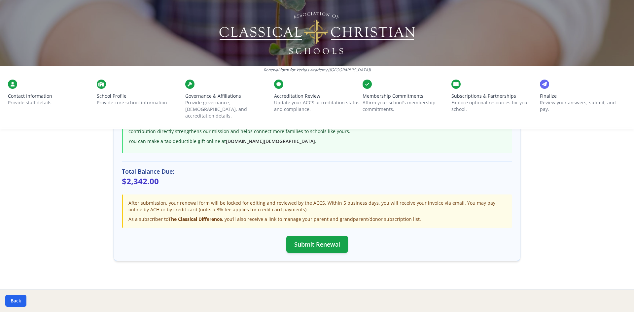
scroll to position [180, 0]
click at [291, 239] on button "Submit Renewal" at bounding box center [317, 243] width 62 height 17
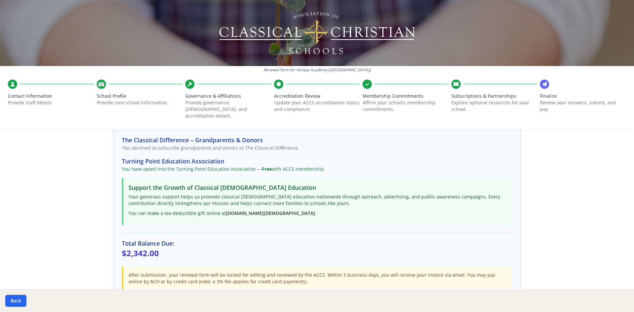
scroll to position [46, 0]
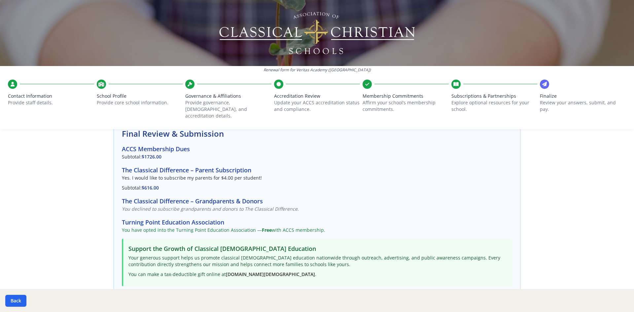
click at [542, 85] on icon at bounding box center [544, 84] width 5 height 7
click at [542, 94] on span "Finalize" at bounding box center [583, 96] width 86 height 7
click at [542, 104] on p "Review your answers, submit, and pay." at bounding box center [583, 105] width 86 height 13
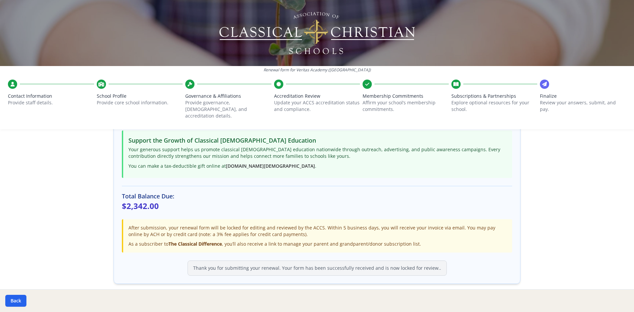
scroll to position [178, 0]
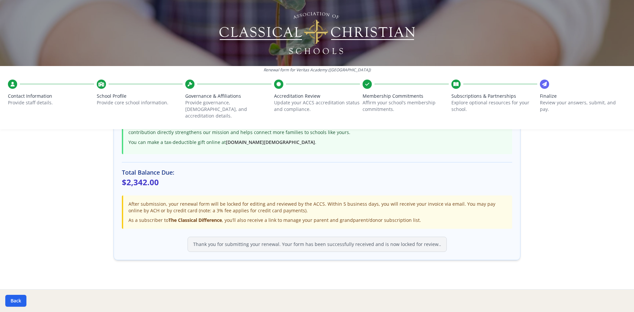
click at [142, 177] on p "$2,342.00" at bounding box center [317, 182] width 390 height 11
